Goal: Information Seeking & Learning: Learn about a topic

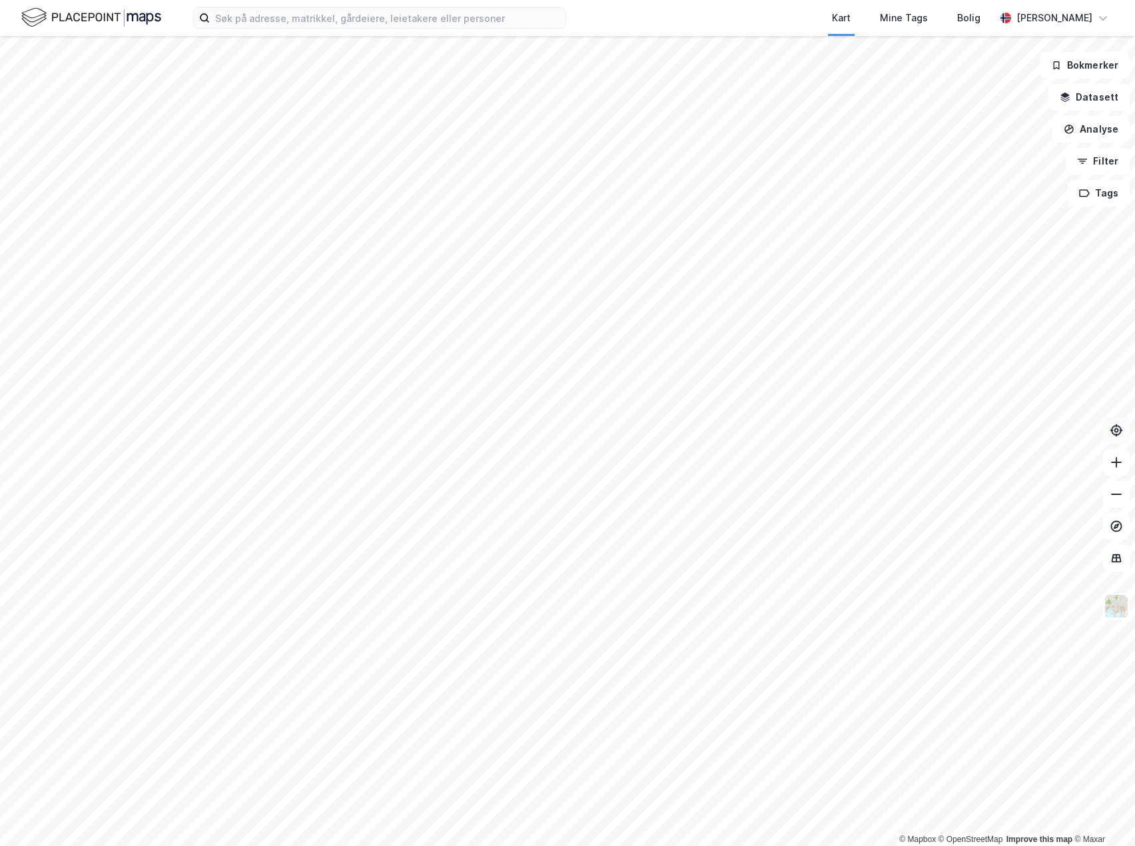
click at [1119, 432] on icon at bounding box center [1115, 430] width 13 height 13
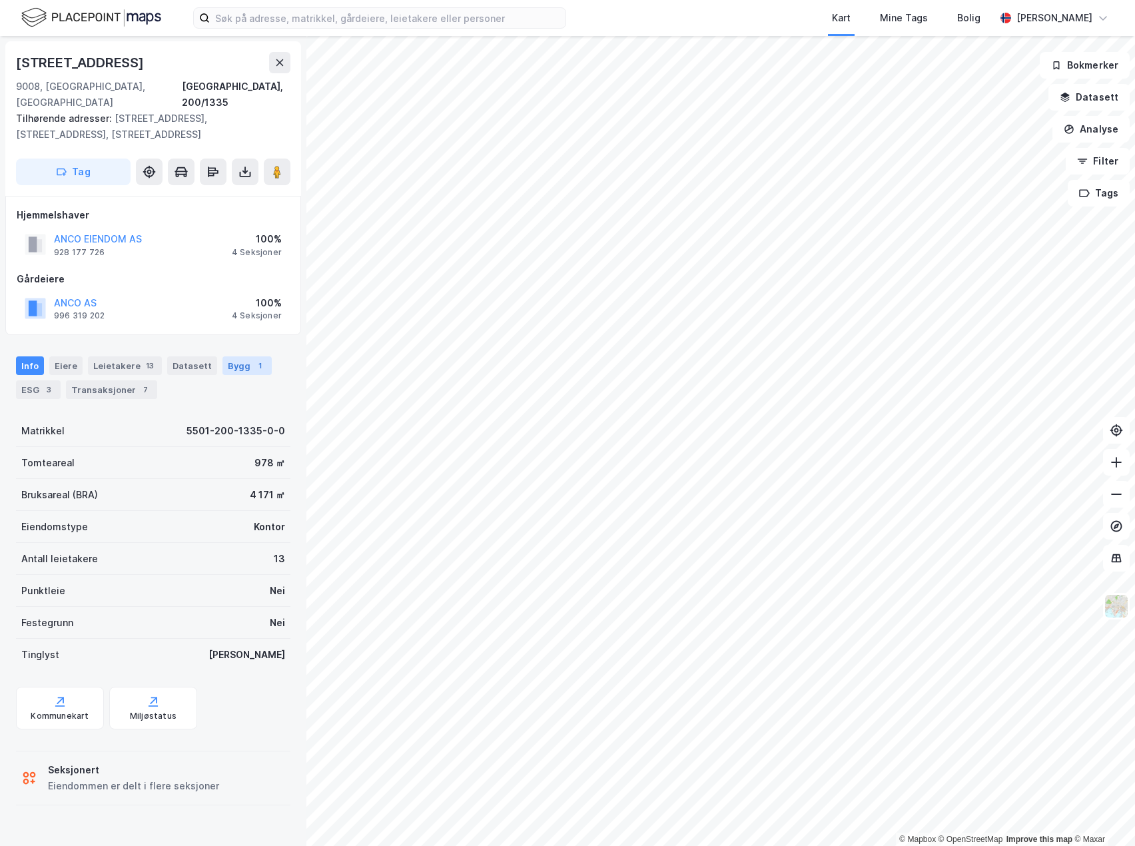
click at [222, 356] on div "Bygg 1" at bounding box center [246, 365] width 49 height 19
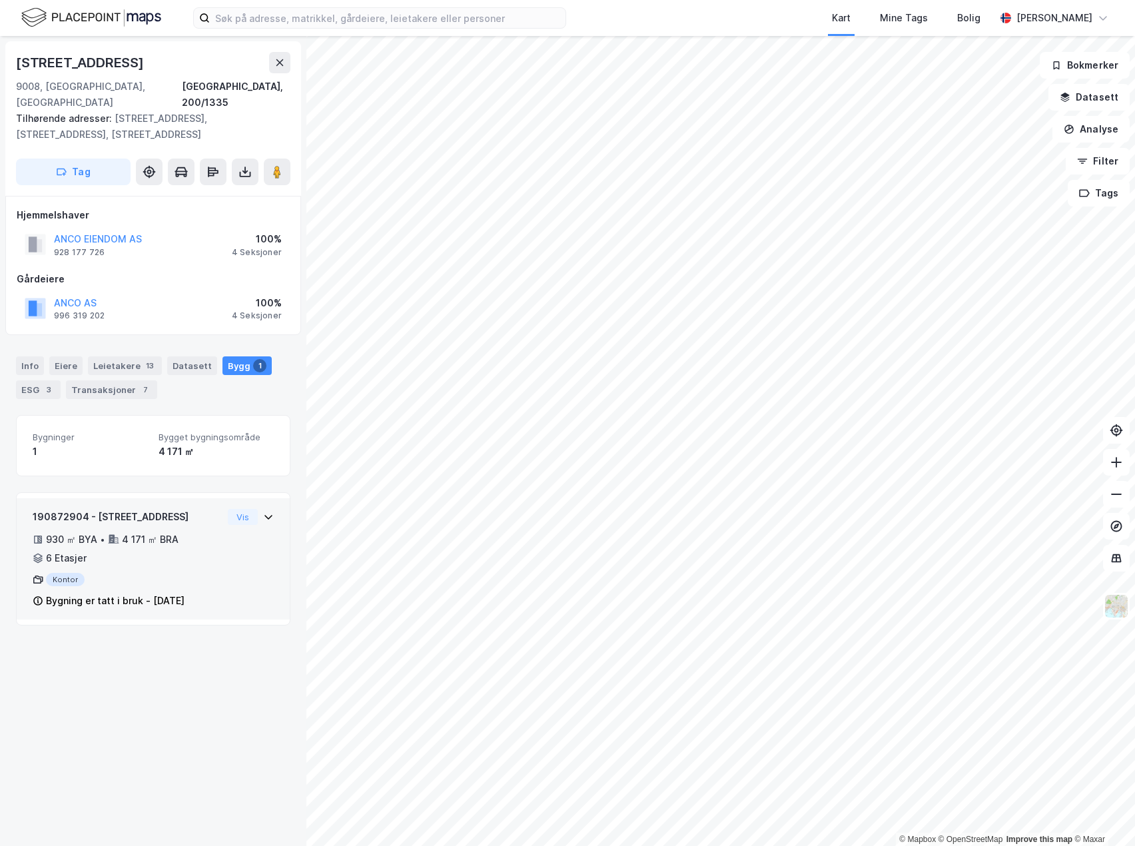
click at [263, 511] on icon at bounding box center [268, 516] width 11 height 11
click at [59, 356] on div "Eiere" at bounding box center [65, 365] width 33 height 19
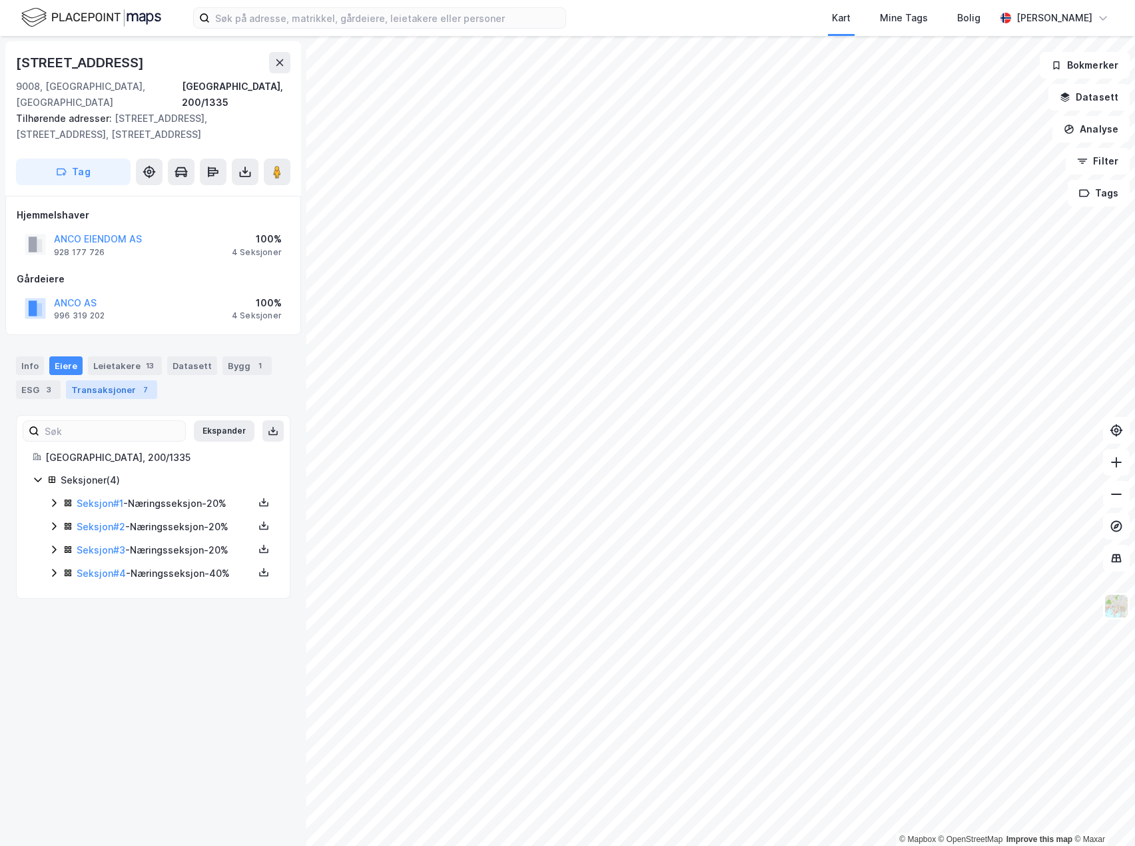
click at [67, 380] on div "Transaksjoner 7" at bounding box center [111, 389] width 91 height 19
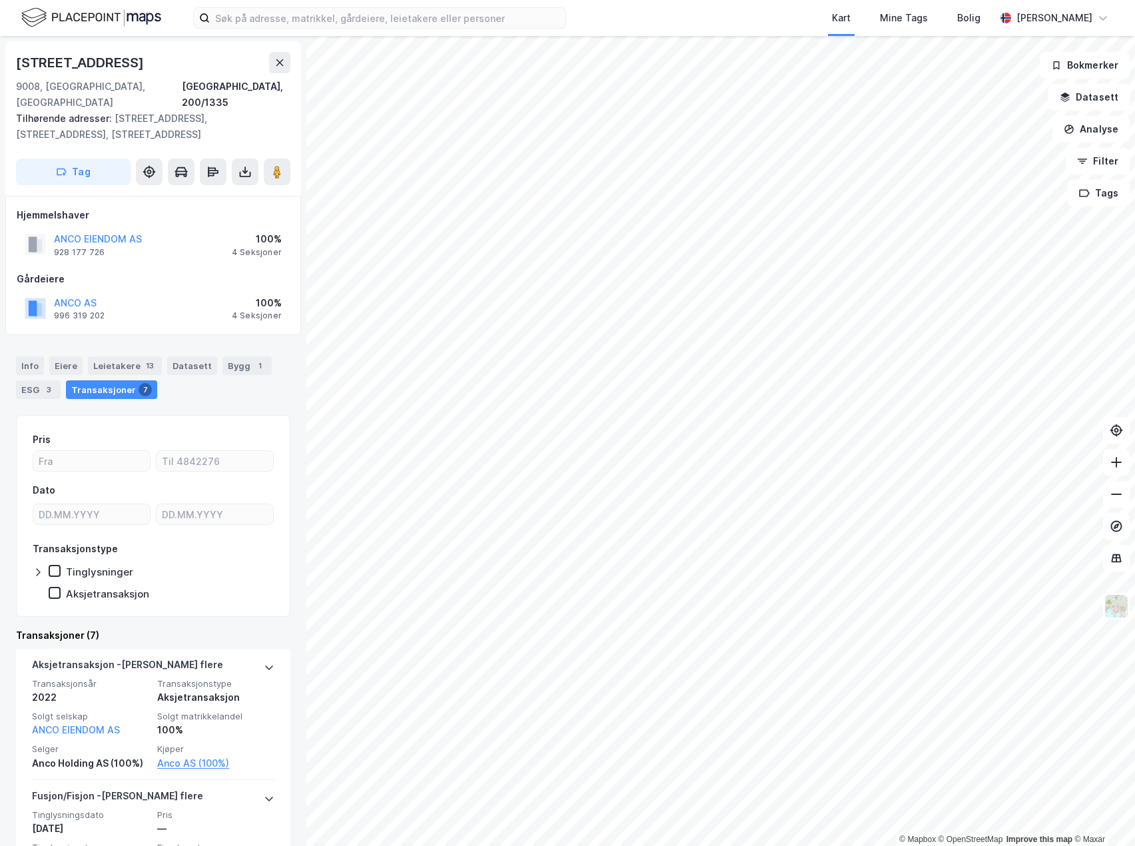
click at [181, 292] on div "ANCO AS 996 319 202 100% 4 Seksjoner" at bounding box center [153, 308] width 273 height 32
click at [29, 356] on div "Info" at bounding box center [30, 365] width 28 height 19
